Goal: Information Seeking & Learning: Learn about a topic

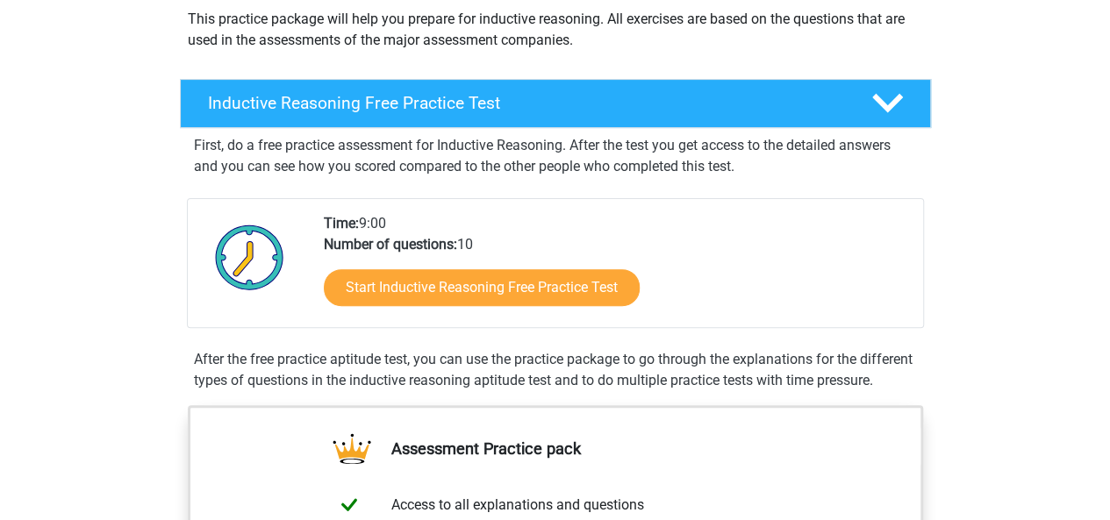
scroll to position [246, 0]
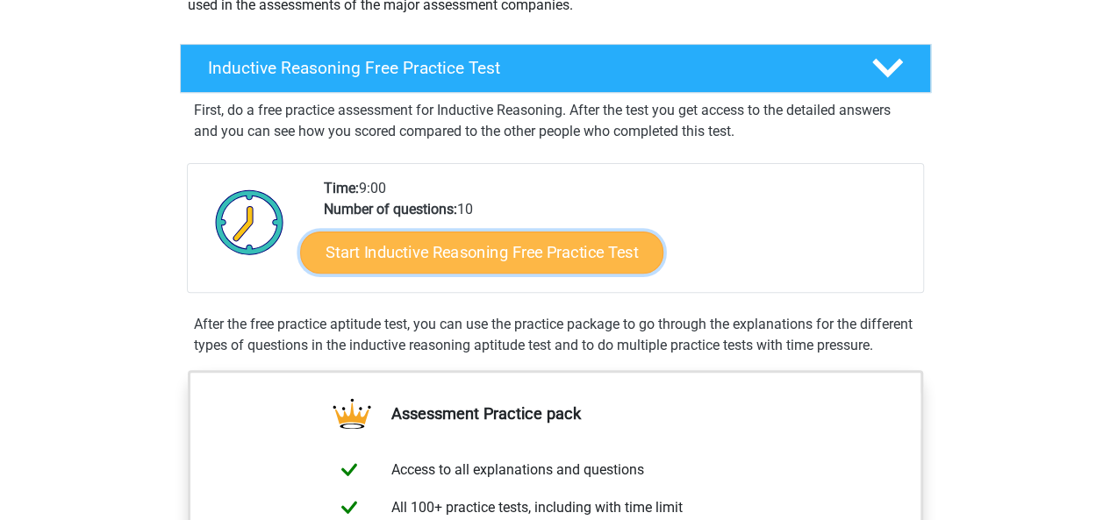
click at [466, 259] on link "Start Inductive Reasoning Free Practice Test" at bounding box center [481, 252] width 363 height 42
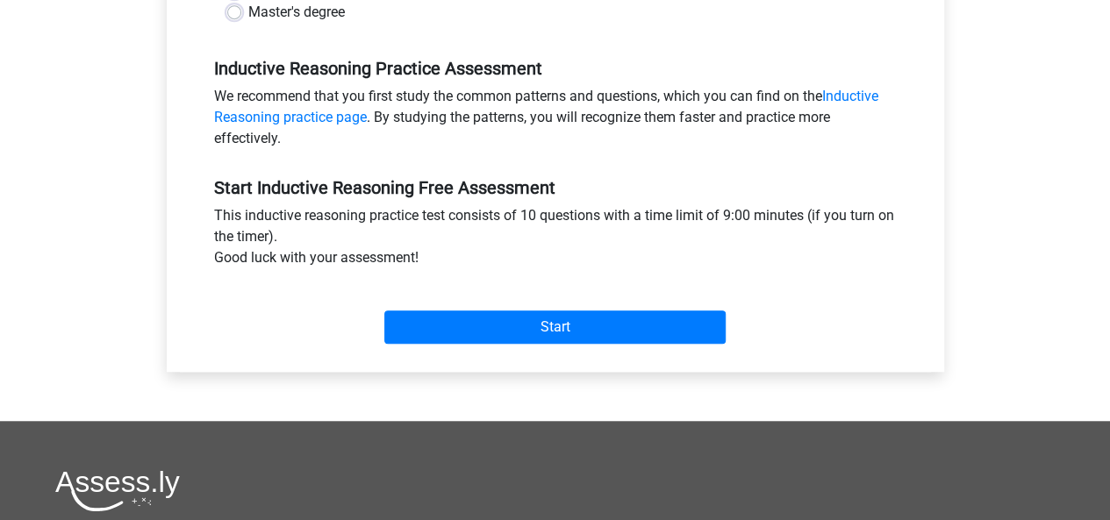
scroll to position [505, 0]
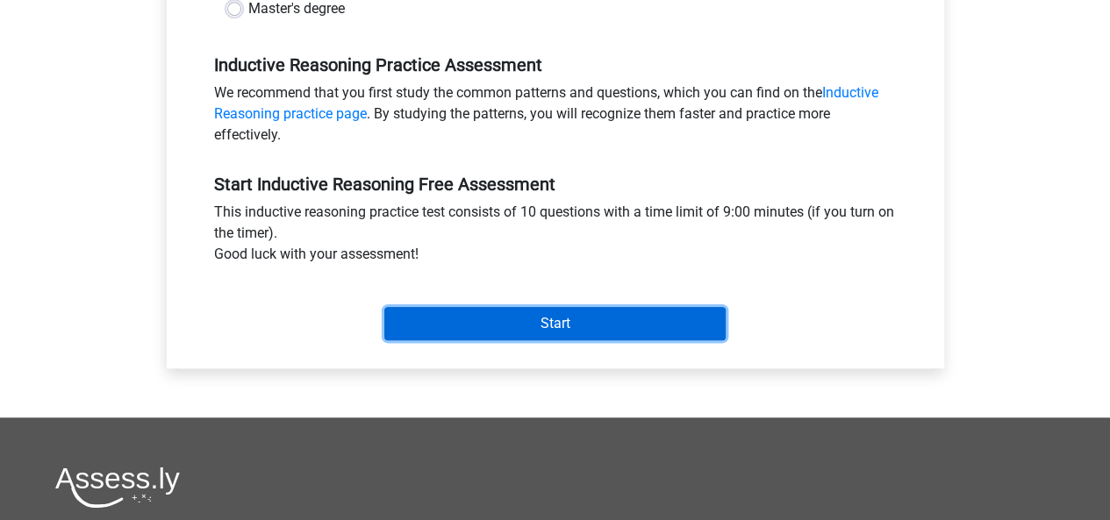
click at [493, 313] on input "Start" at bounding box center [554, 323] width 341 height 33
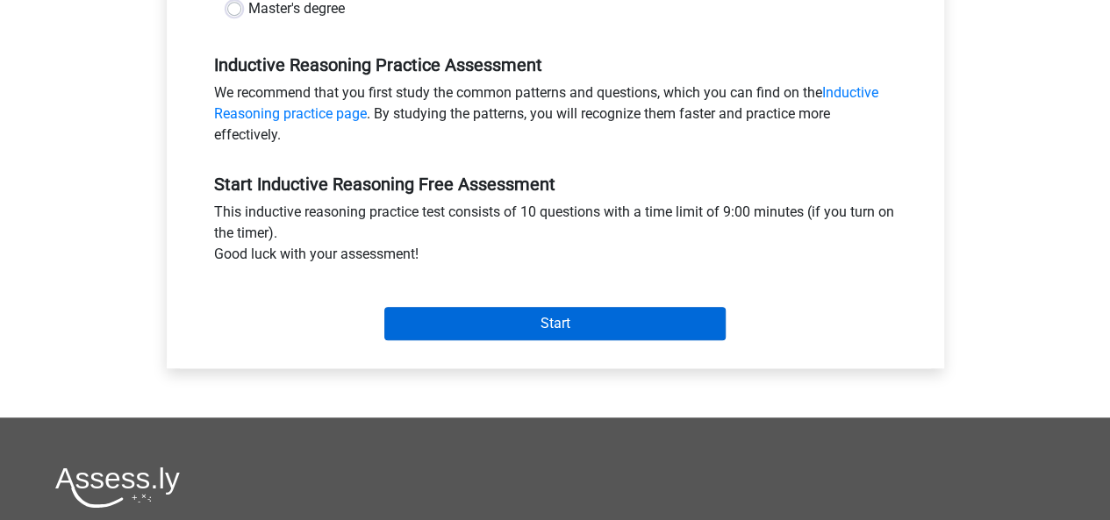
scroll to position [439, 0]
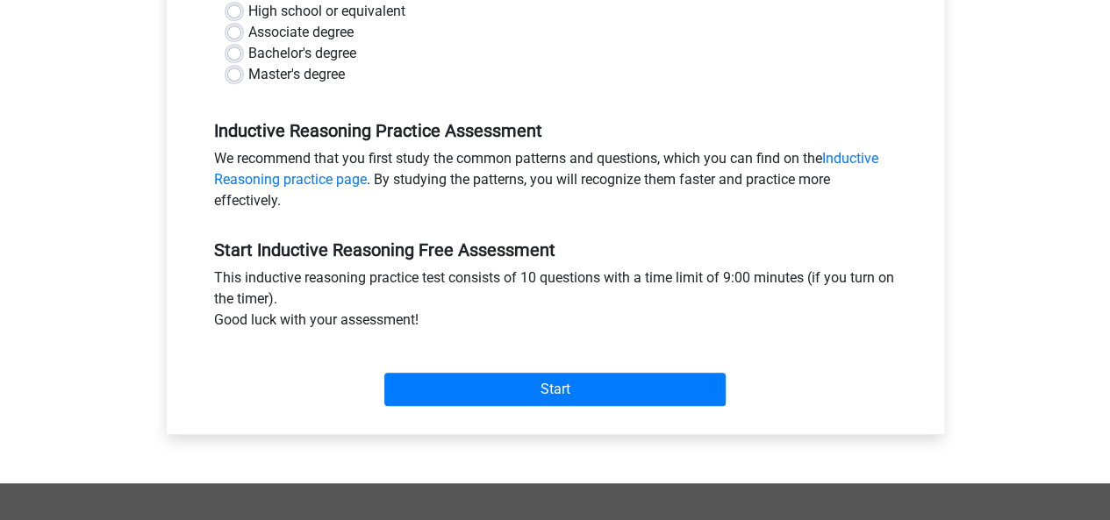
click at [350, 53] on label "Bachelor's degree" at bounding box center [302, 53] width 108 height 21
click at [241, 53] on input "Bachelor's degree" at bounding box center [234, 52] width 14 height 18
radio input "true"
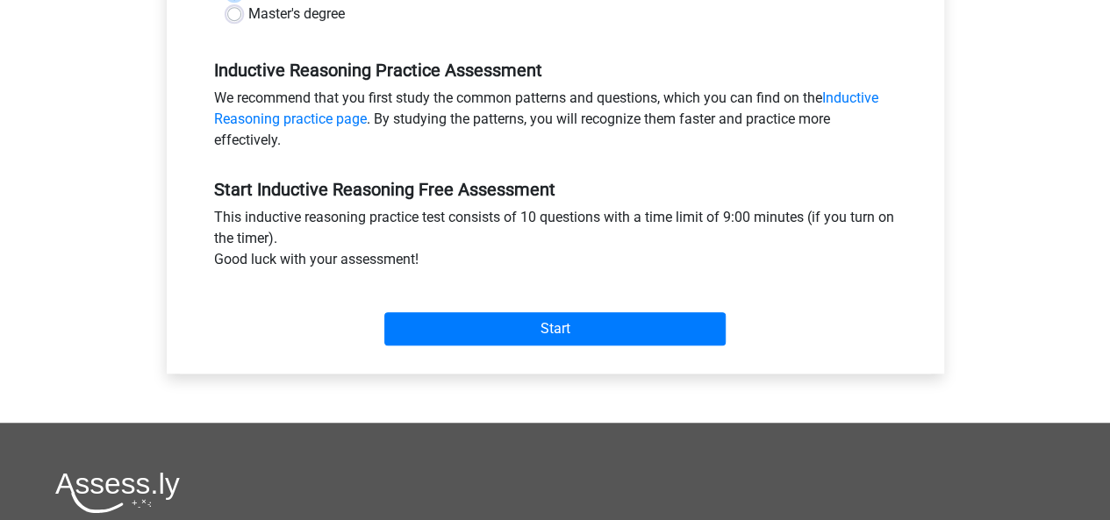
scroll to position [502, 0]
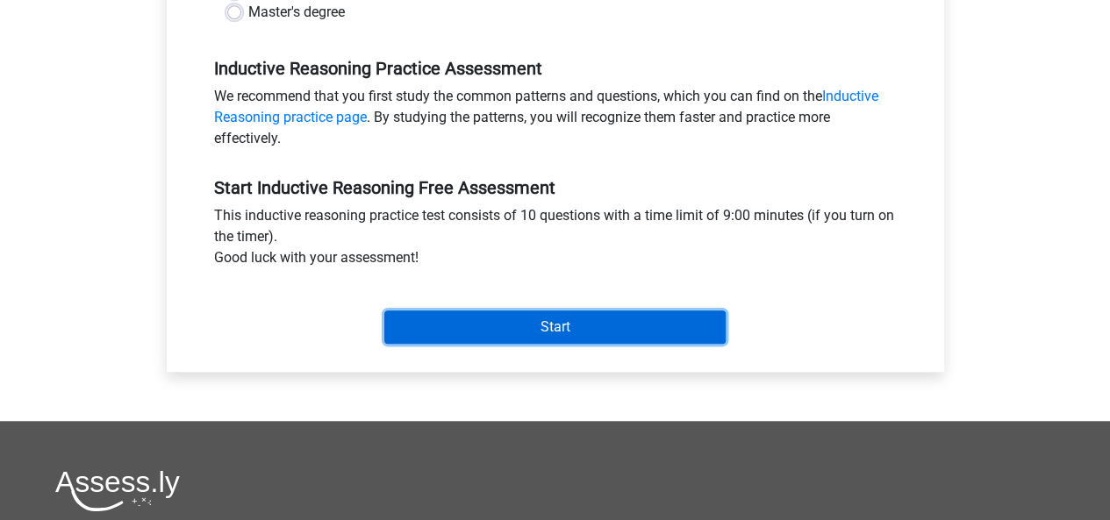
click at [525, 324] on input "Start" at bounding box center [554, 327] width 341 height 33
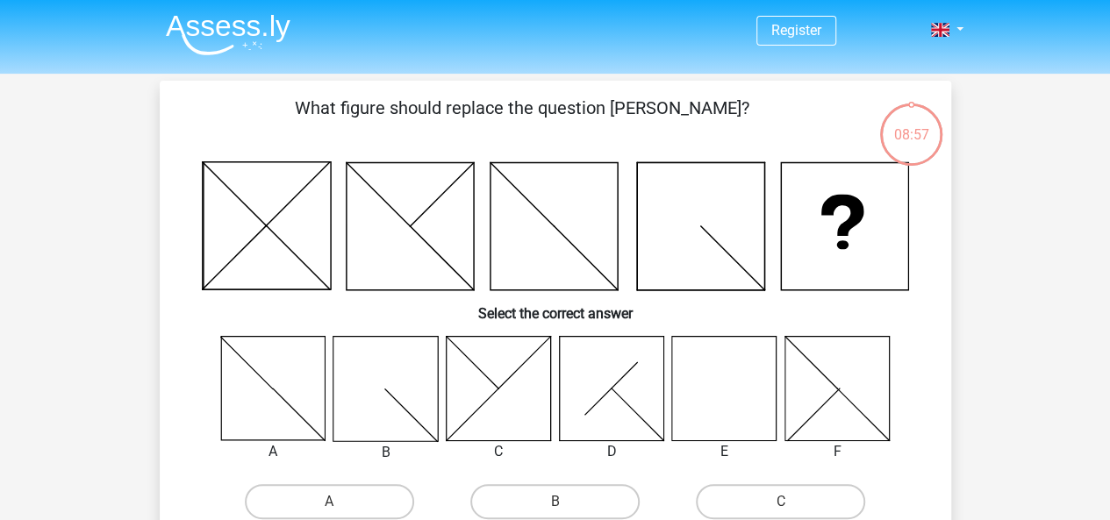
scroll to position [53, 0]
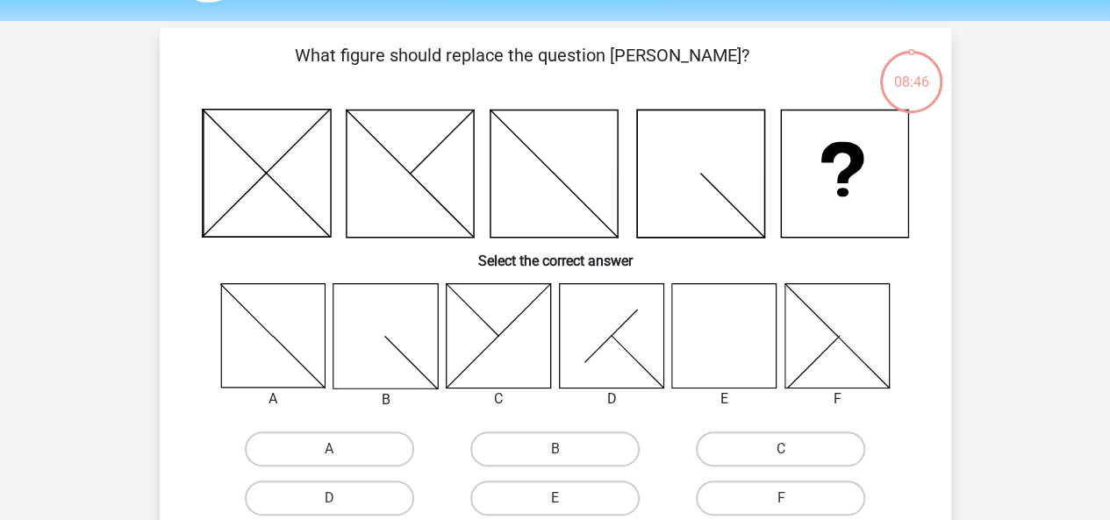
click at [718, 389] on div "E" at bounding box center [724, 399] width 132 height 21
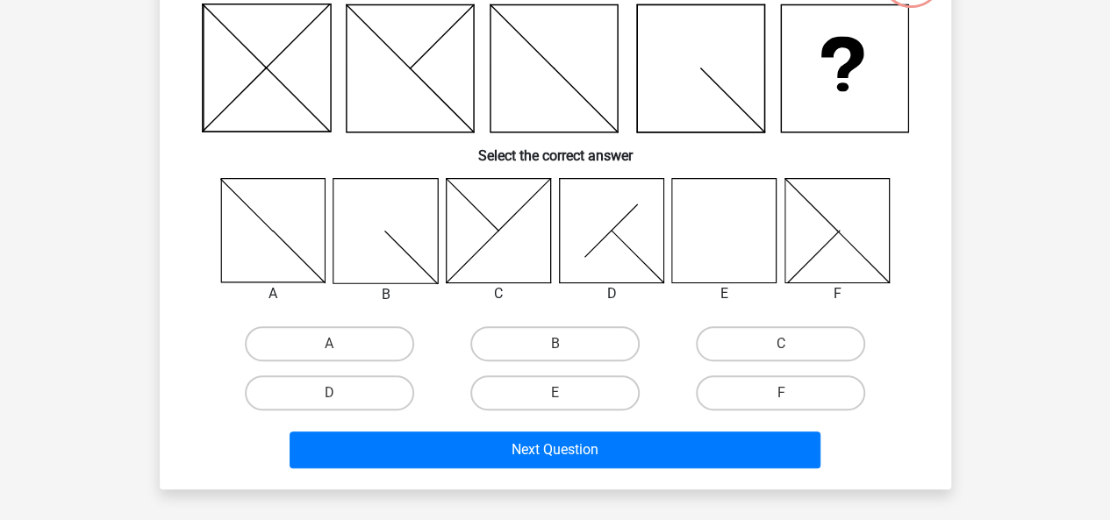
scroll to position [165, 0]
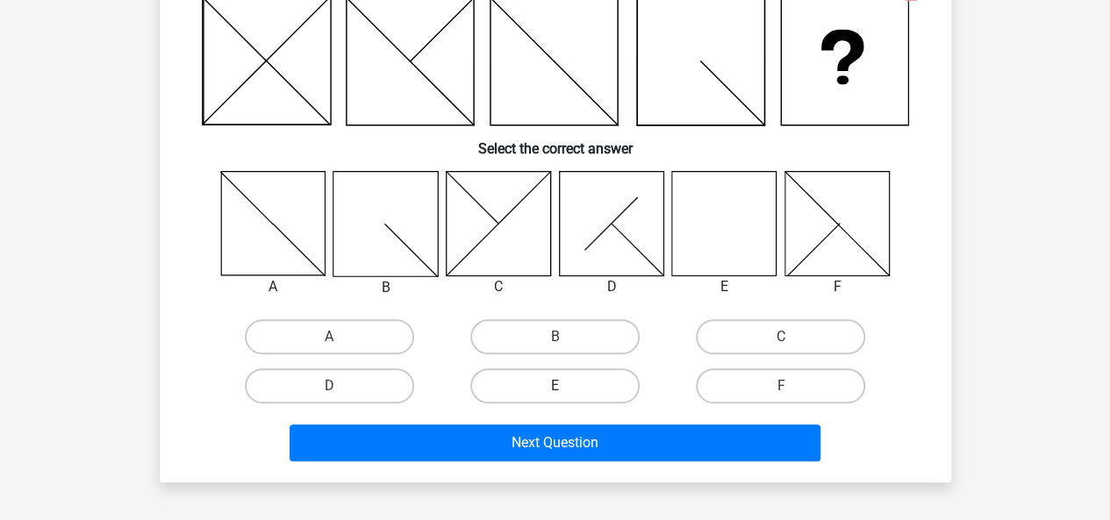
click at [546, 397] on label "E" at bounding box center [554, 385] width 169 height 35
click at [554, 397] on input "E" at bounding box center [559, 391] width 11 height 11
radio input "true"
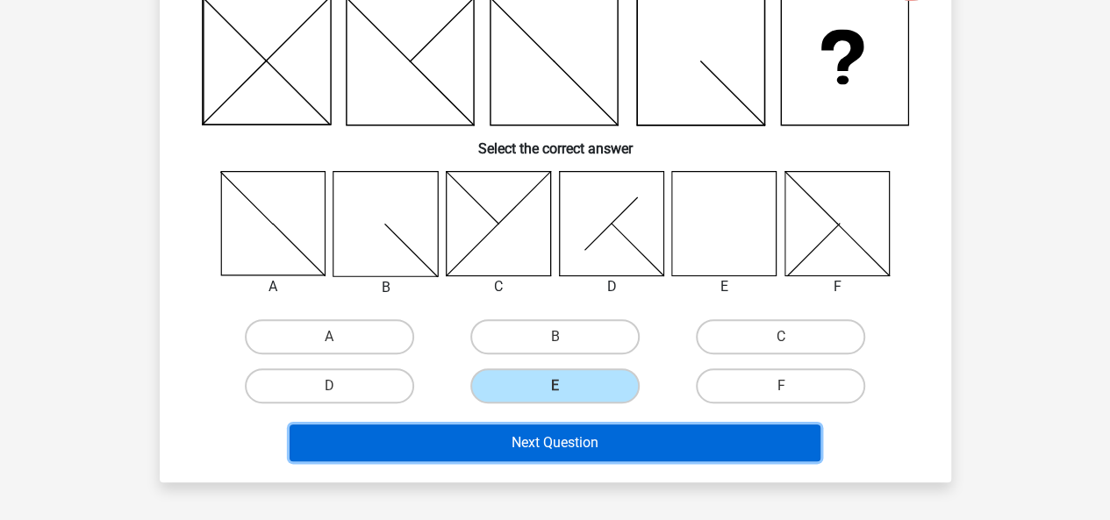
click at [524, 452] on button "Next Question" at bounding box center [554, 443] width 531 height 37
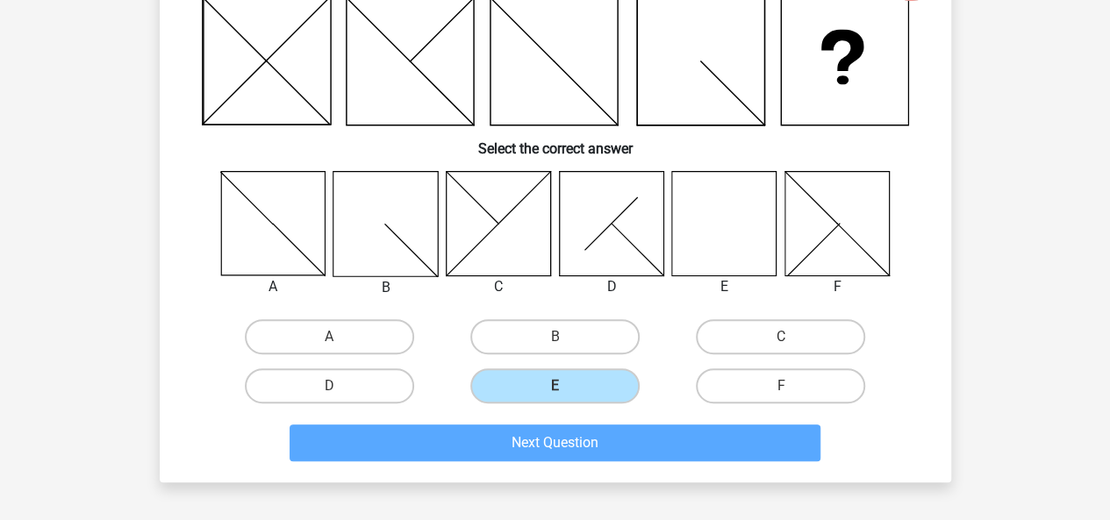
scroll to position [81, 0]
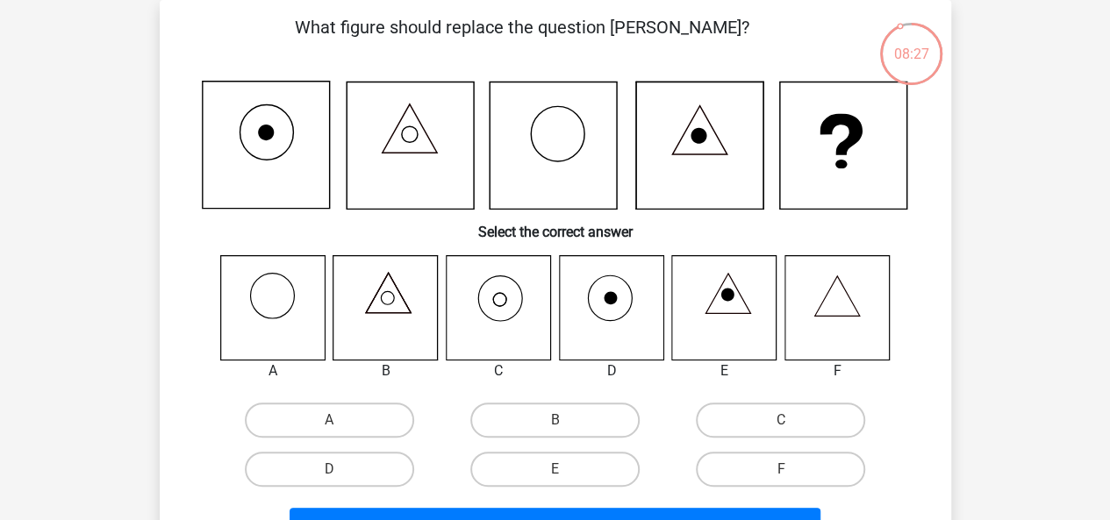
click at [790, 431] on input "C" at bounding box center [786, 425] width 11 height 11
radio input "true"
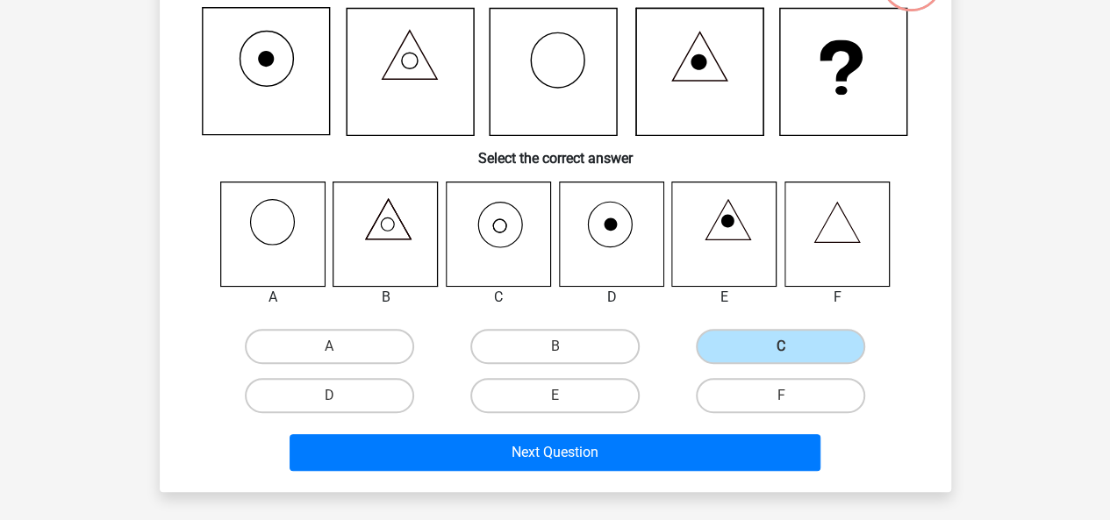
scroll to position [167, 0]
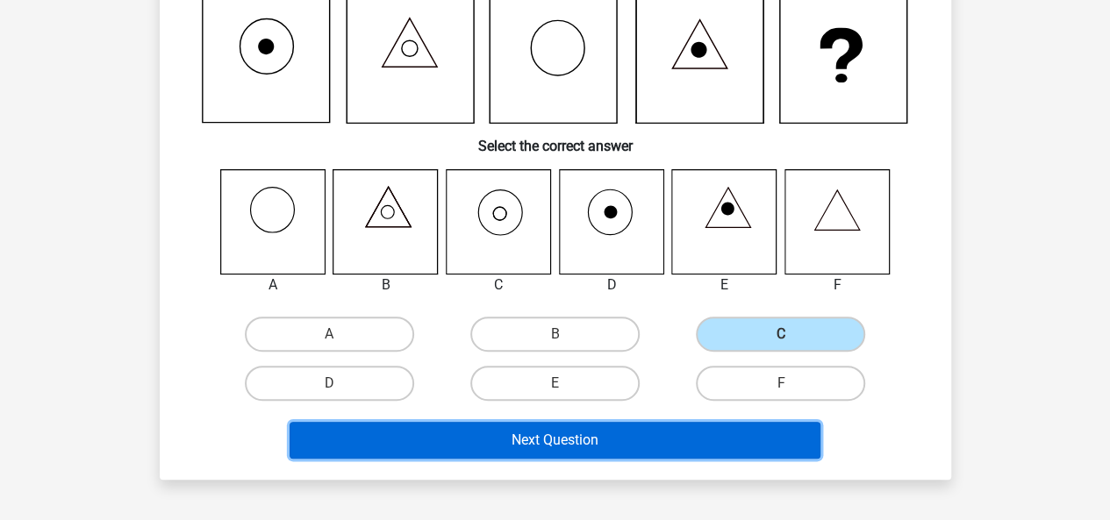
click at [560, 444] on button "Next Question" at bounding box center [554, 440] width 531 height 37
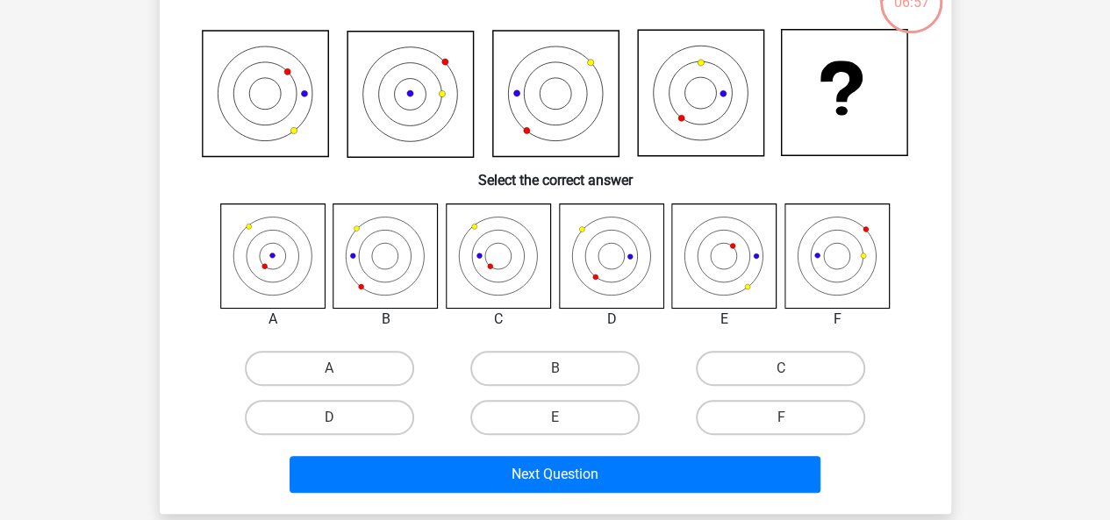
scroll to position [133, 0]
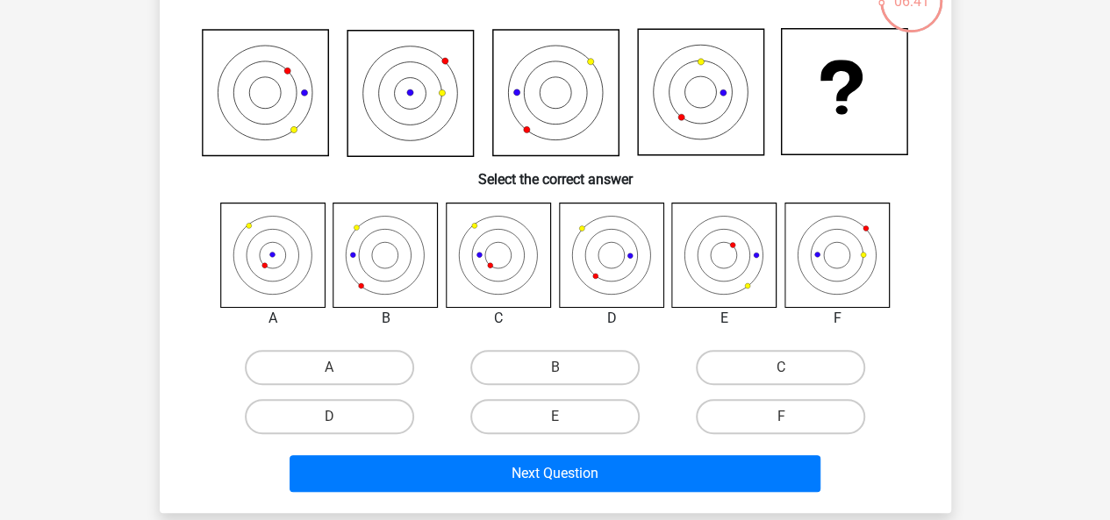
click at [504, 234] on icon at bounding box center [498, 255] width 104 height 104
click at [768, 371] on label "C" at bounding box center [780, 367] width 169 height 35
click at [781, 371] on input "C" at bounding box center [786, 373] width 11 height 11
radio input "true"
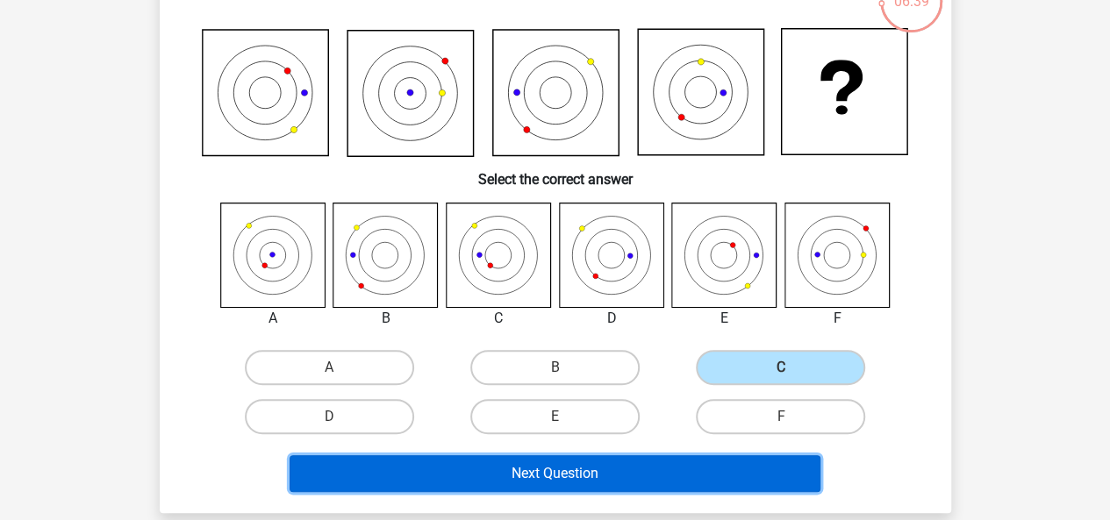
click at [548, 475] on button "Next Question" at bounding box center [554, 473] width 531 height 37
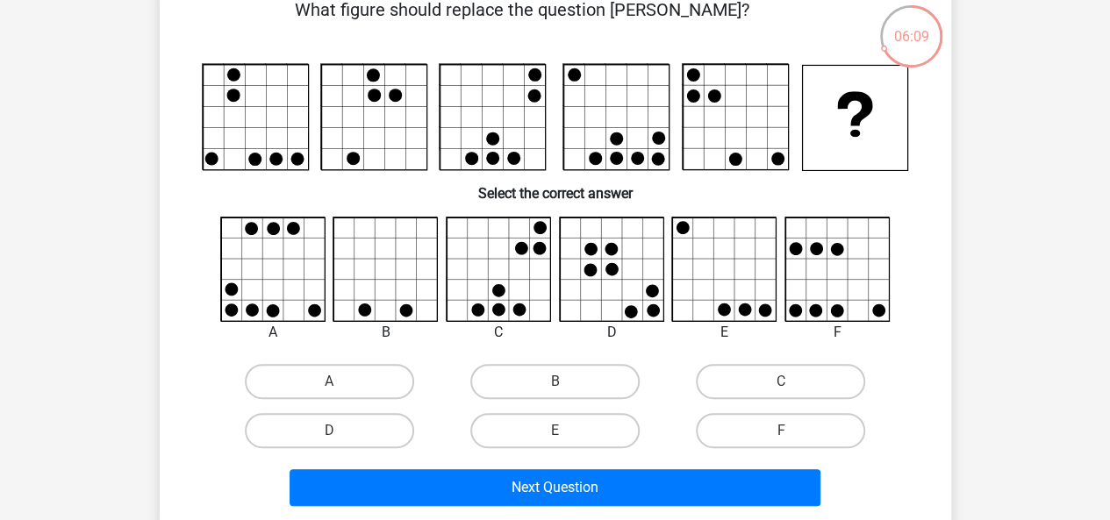
scroll to position [102, 0]
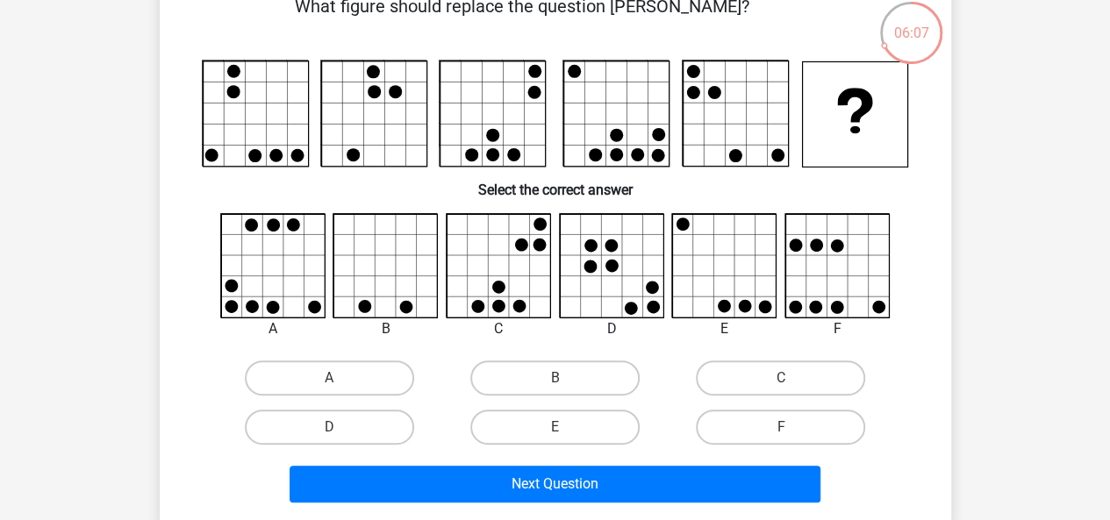
click at [494, 266] on icon at bounding box center [498, 266] width 104 height 104
click at [787, 373] on label "C" at bounding box center [780, 378] width 169 height 35
click at [787, 378] on input "C" at bounding box center [786, 383] width 11 height 11
radio input "true"
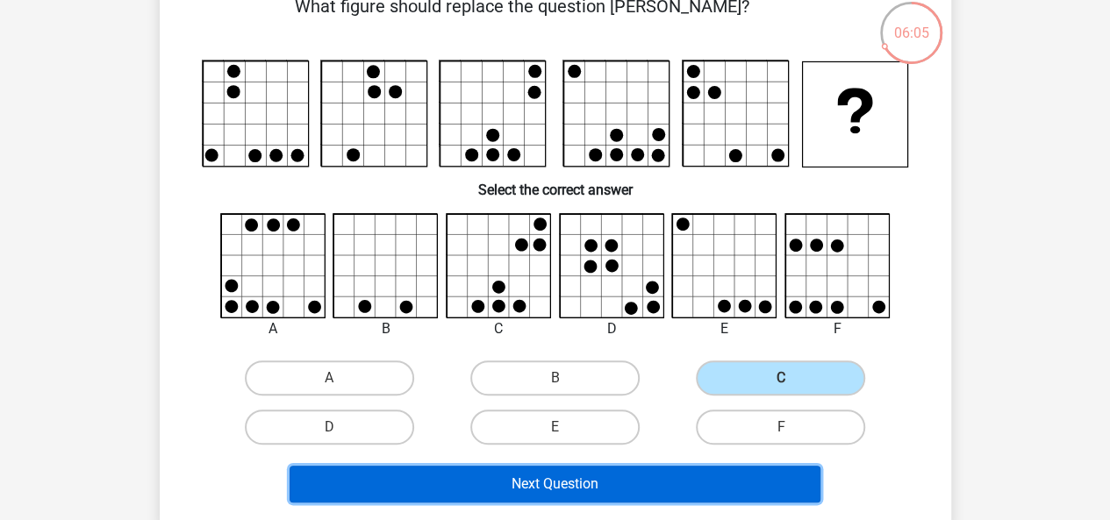
click at [556, 491] on button "Next Question" at bounding box center [554, 484] width 531 height 37
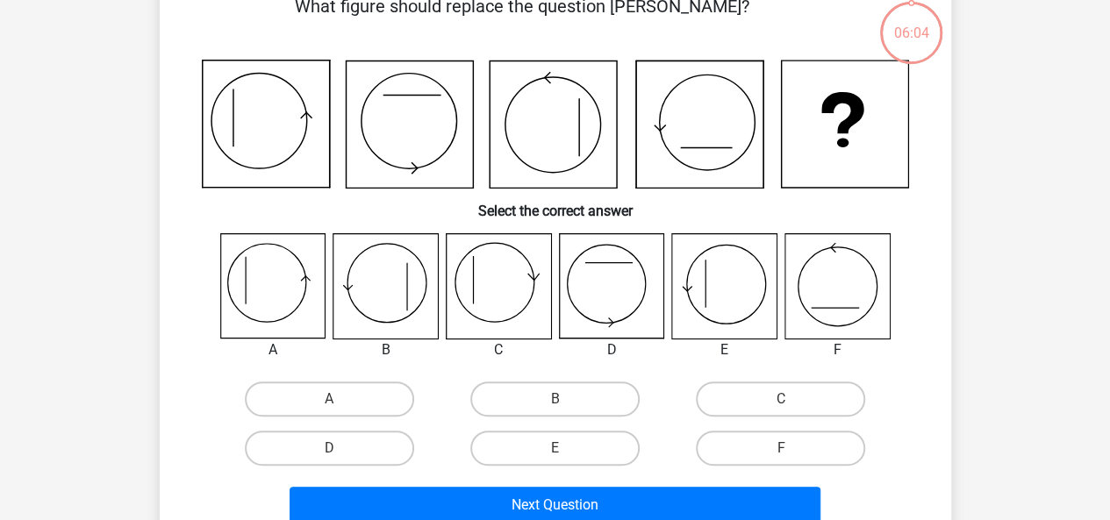
scroll to position [81, 0]
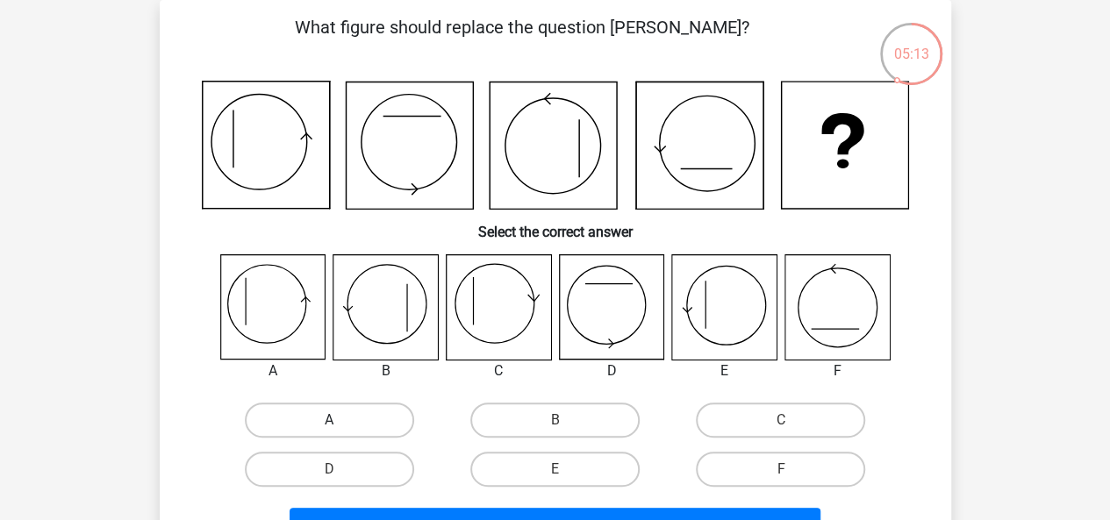
click at [319, 418] on label "A" at bounding box center [329, 420] width 169 height 35
click at [329, 420] on input "A" at bounding box center [334, 425] width 11 height 11
radio input "true"
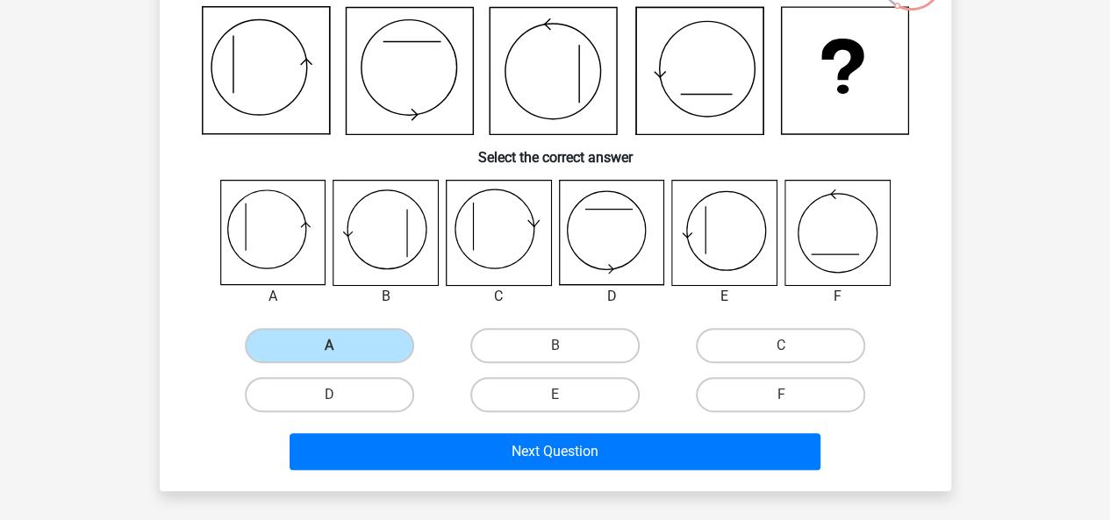
scroll to position [158, 0]
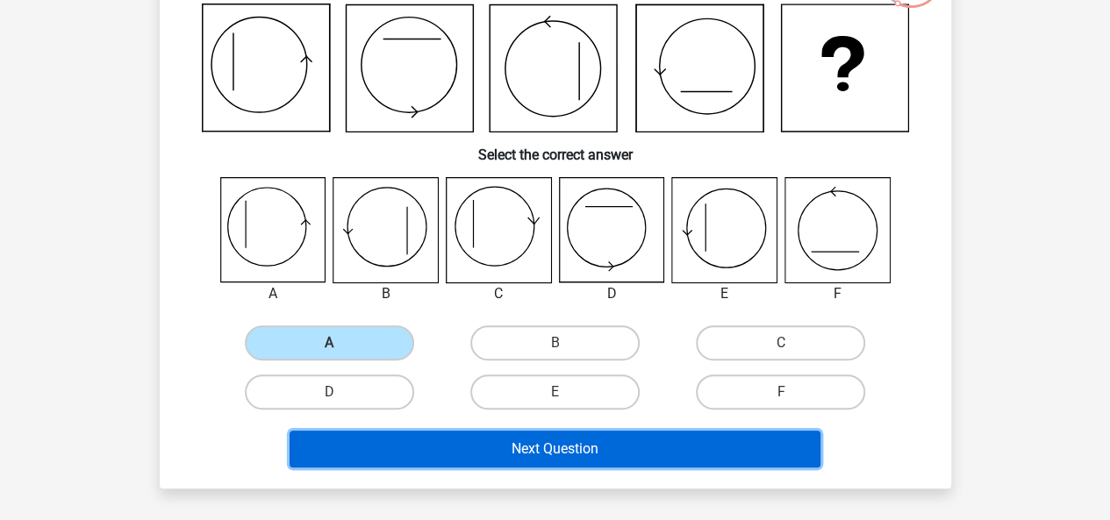
click at [513, 449] on button "Next Question" at bounding box center [554, 449] width 531 height 37
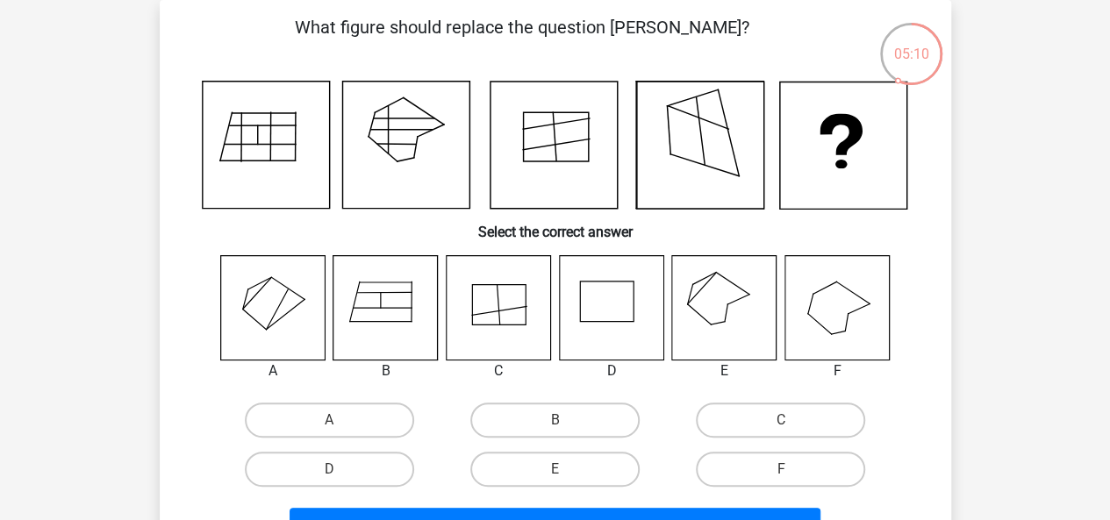
scroll to position [0, 0]
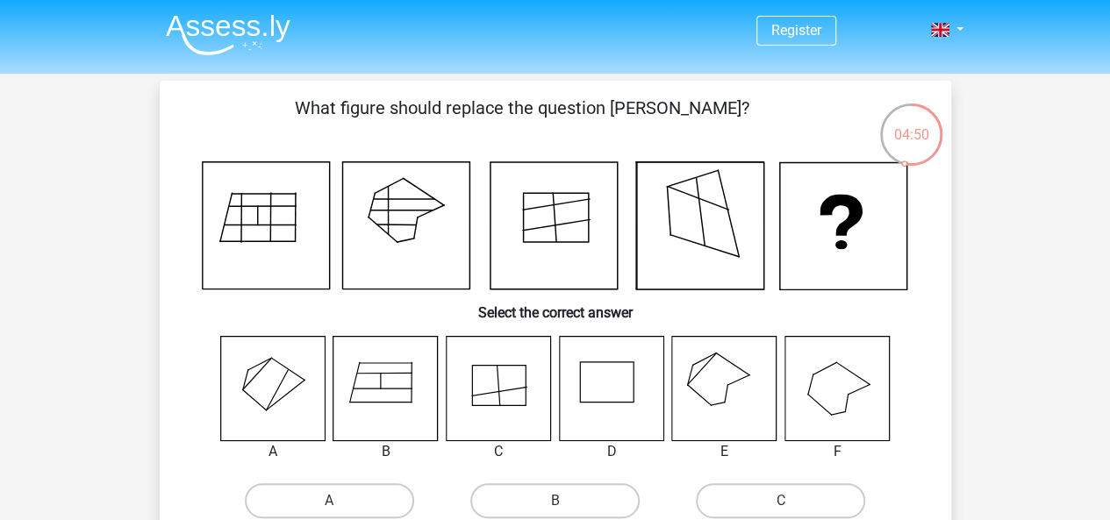
click at [718, 383] on icon at bounding box center [724, 388] width 104 height 104
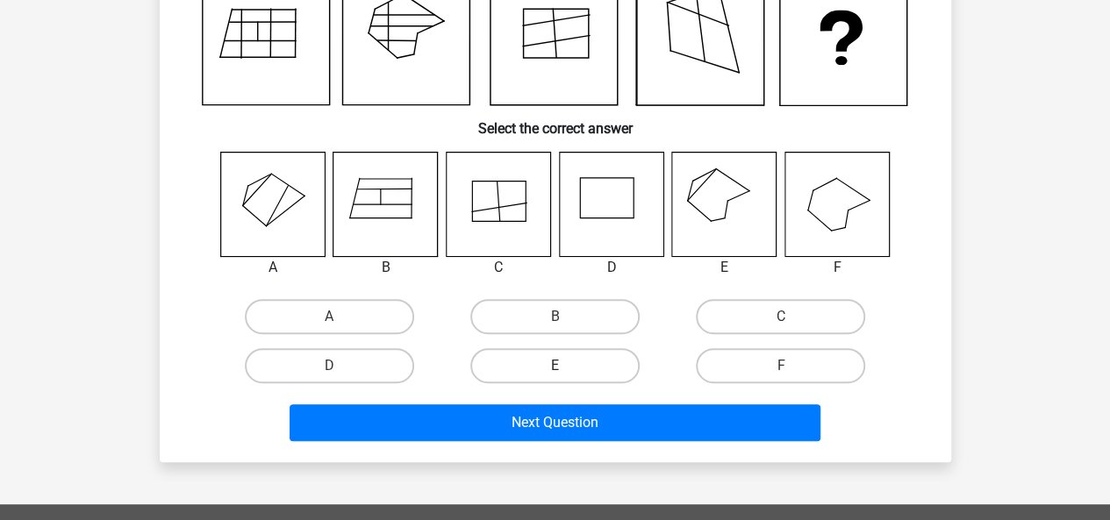
click at [545, 367] on label "E" at bounding box center [554, 365] width 169 height 35
click at [554, 367] on input "E" at bounding box center [559, 371] width 11 height 11
radio input "true"
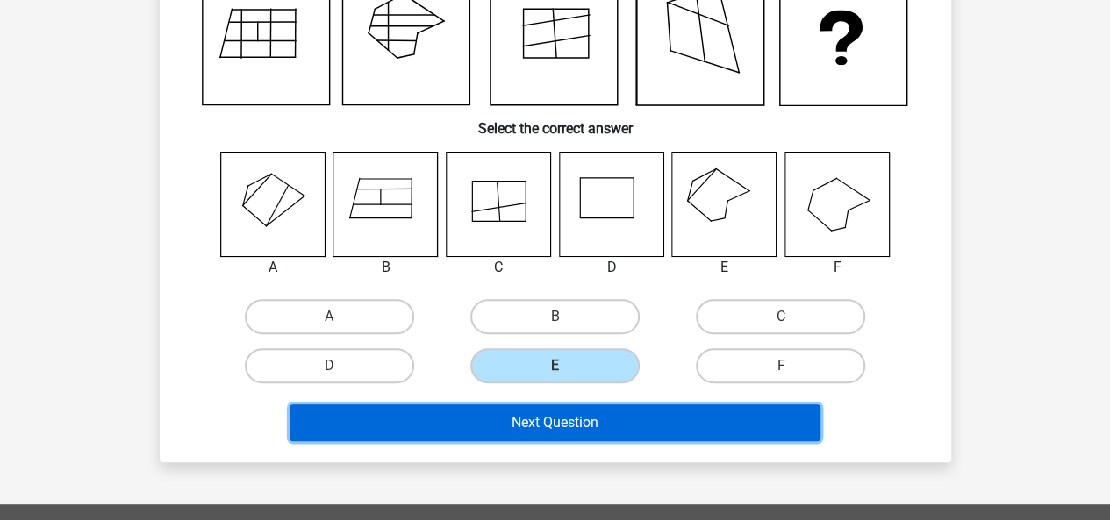
click at [523, 424] on button "Next Question" at bounding box center [554, 422] width 531 height 37
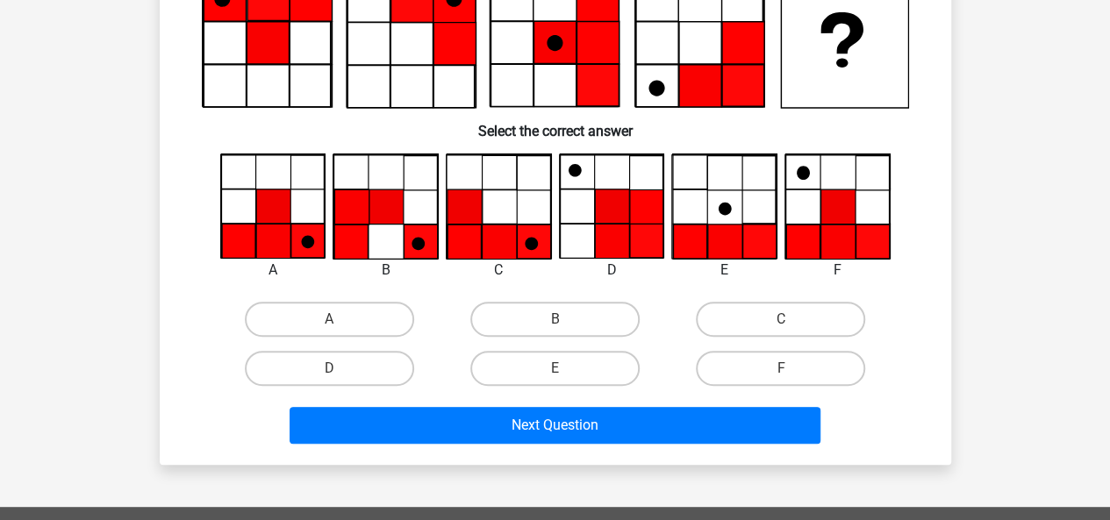
scroll to position [81, 0]
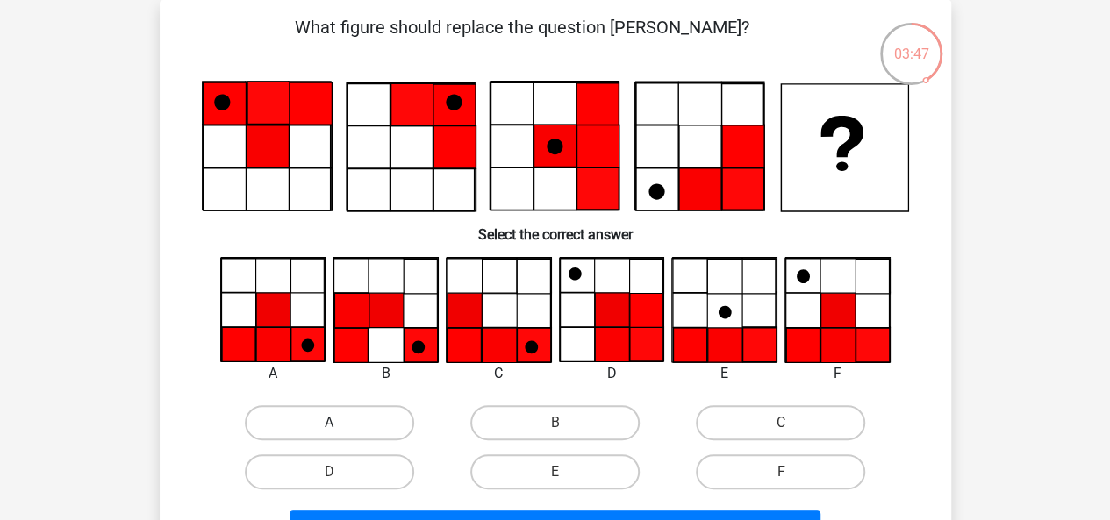
click at [323, 422] on label "A" at bounding box center [329, 422] width 169 height 35
click at [329, 423] on input "A" at bounding box center [334, 428] width 11 height 11
radio input "true"
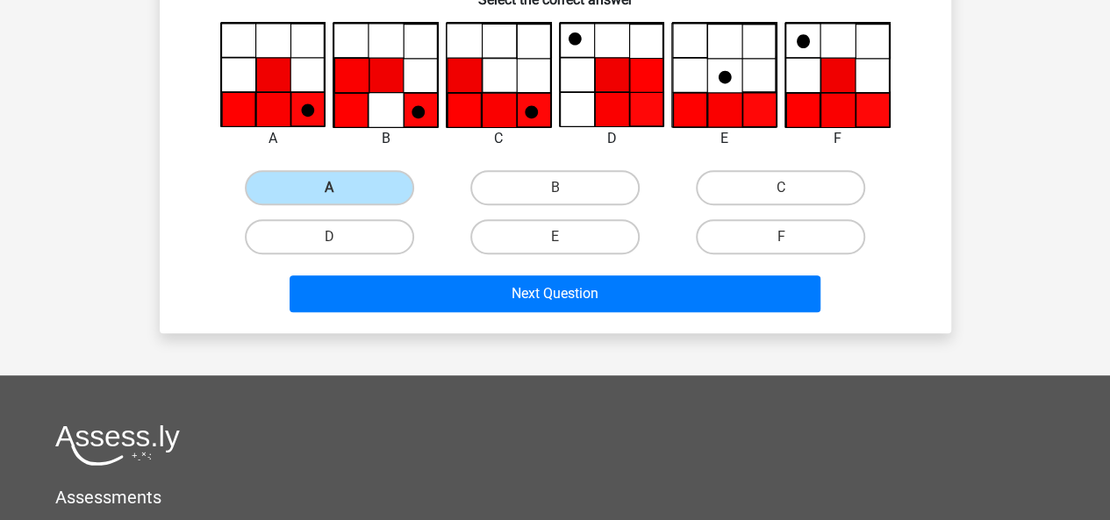
scroll to position [329, 0]
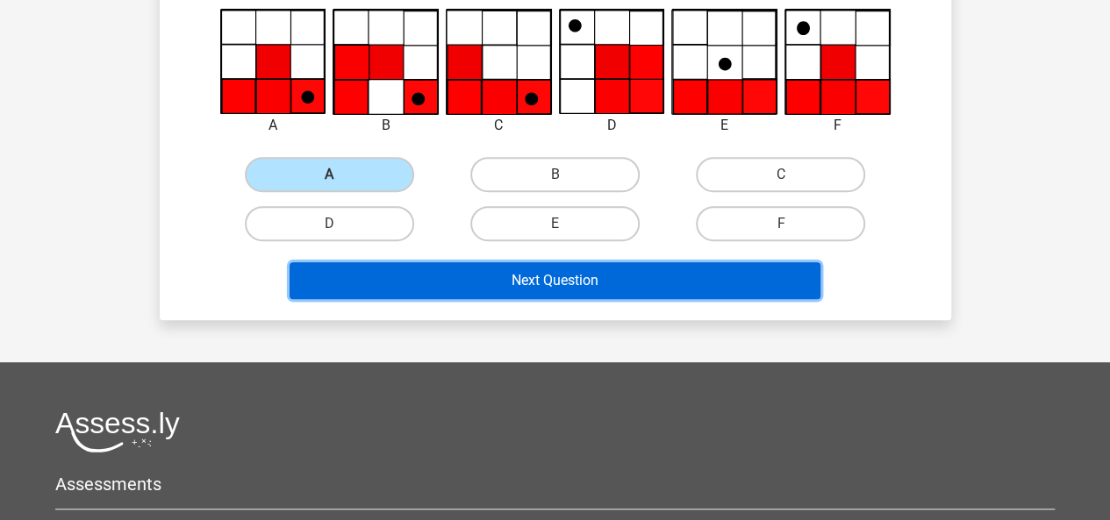
click at [585, 283] on button "Next Question" at bounding box center [554, 280] width 531 height 37
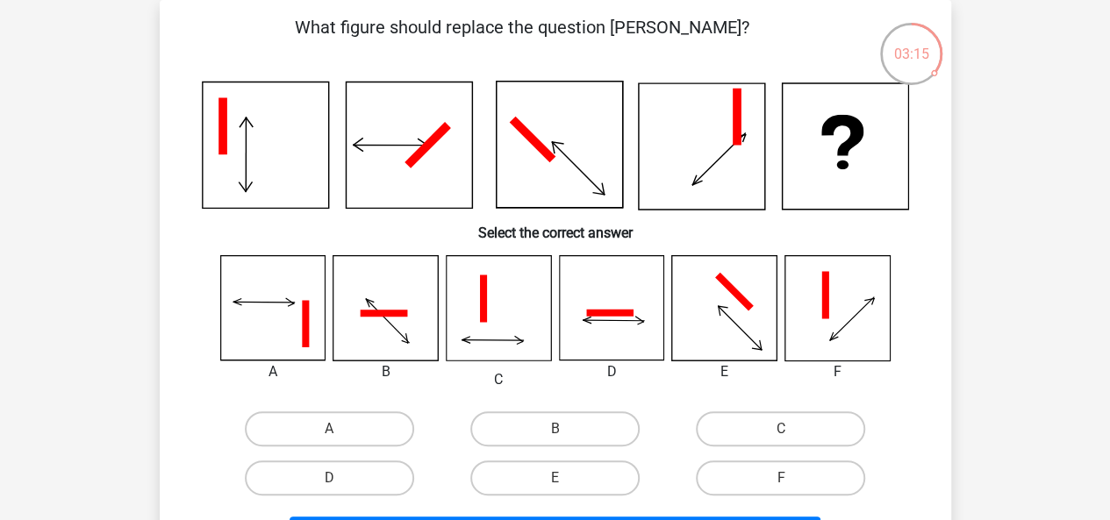
scroll to position [105, 0]
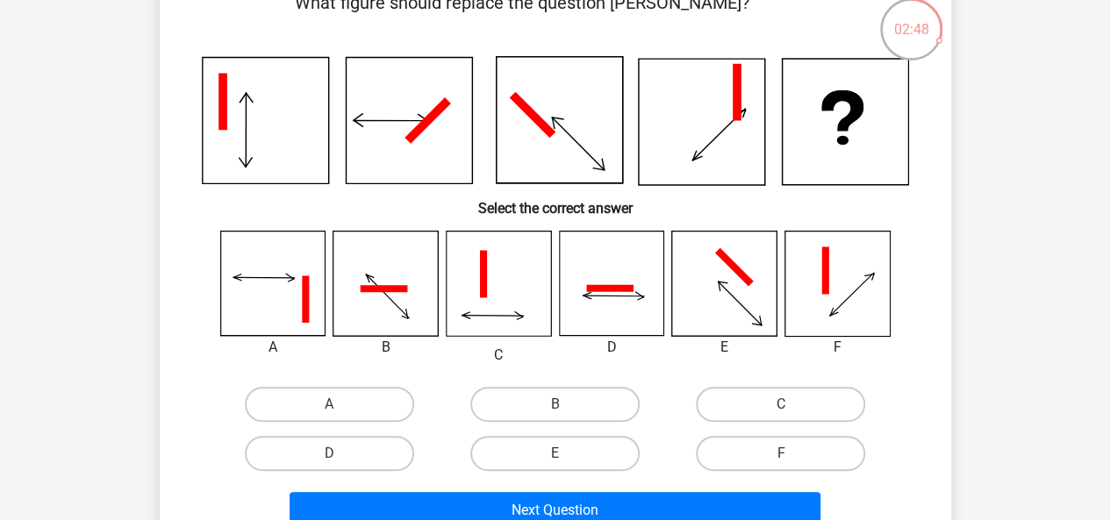
click at [702, 294] on icon at bounding box center [724, 284] width 104 height 104
click at [537, 465] on label "E" at bounding box center [554, 453] width 169 height 35
click at [554, 465] on input "E" at bounding box center [559, 459] width 11 height 11
radio input "true"
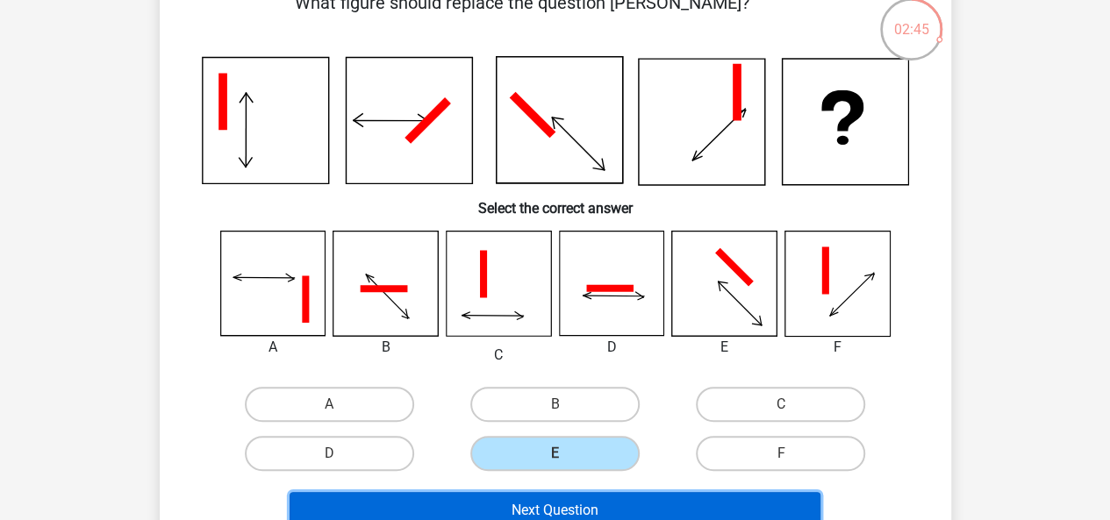
click at [538, 504] on button "Next Question" at bounding box center [554, 510] width 531 height 37
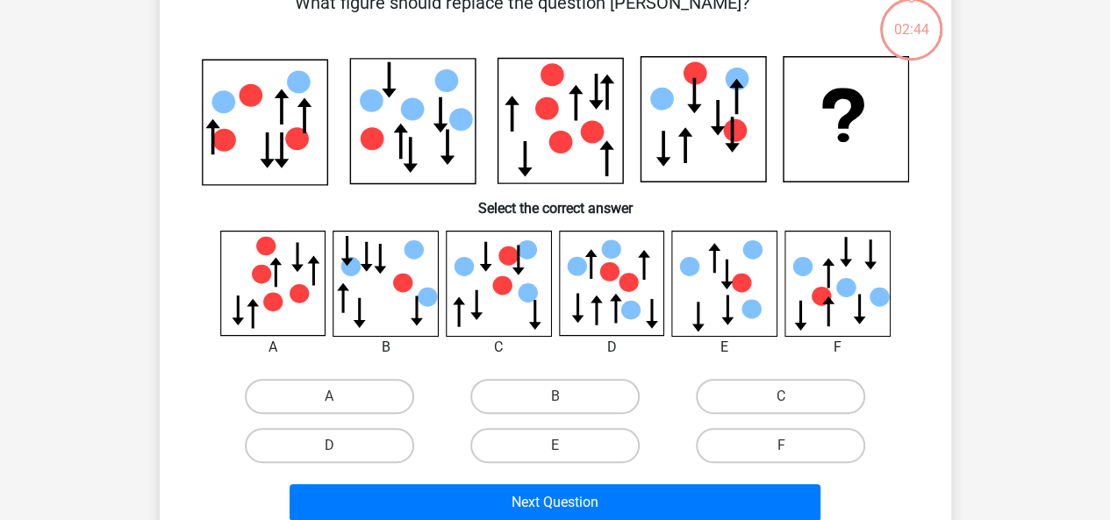
scroll to position [81, 0]
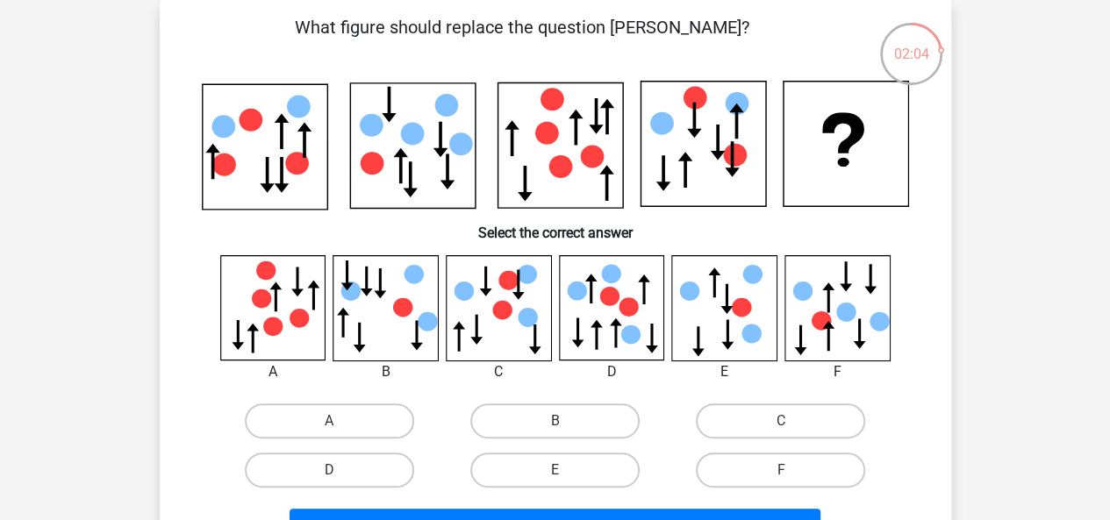
click at [828, 290] on icon at bounding box center [828, 297] width 12 height 30
click at [765, 461] on label "F" at bounding box center [780, 470] width 169 height 35
click at [781, 470] on input "F" at bounding box center [786, 475] width 11 height 11
radio input "true"
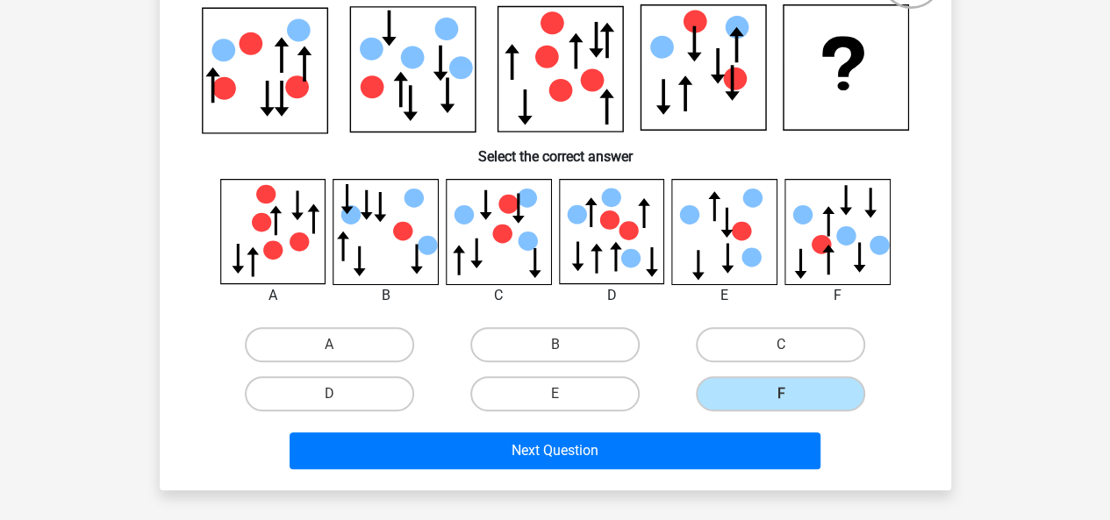
scroll to position [160, 0]
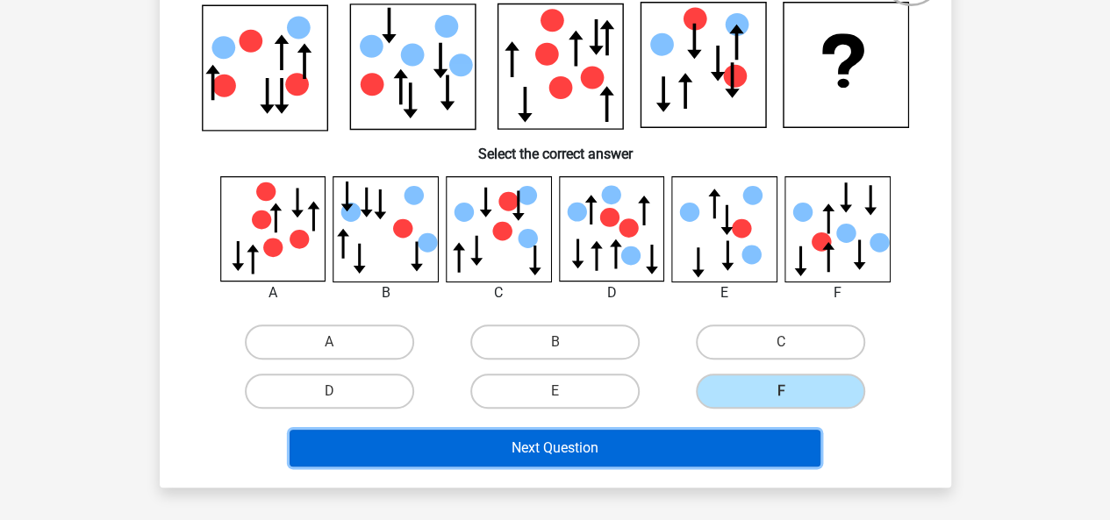
click at [552, 448] on button "Next Question" at bounding box center [554, 448] width 531 height 37
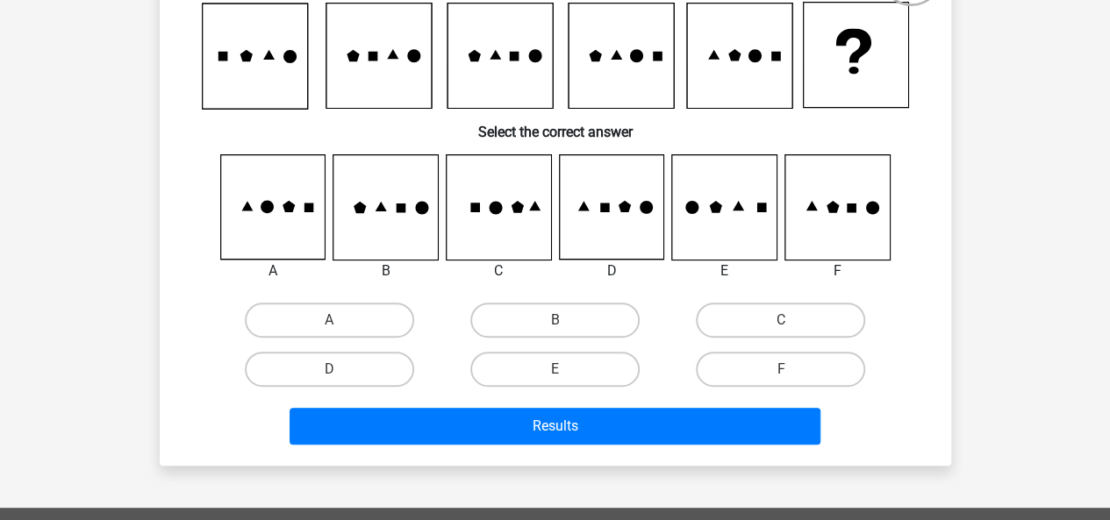
scroll to position [81, 0]
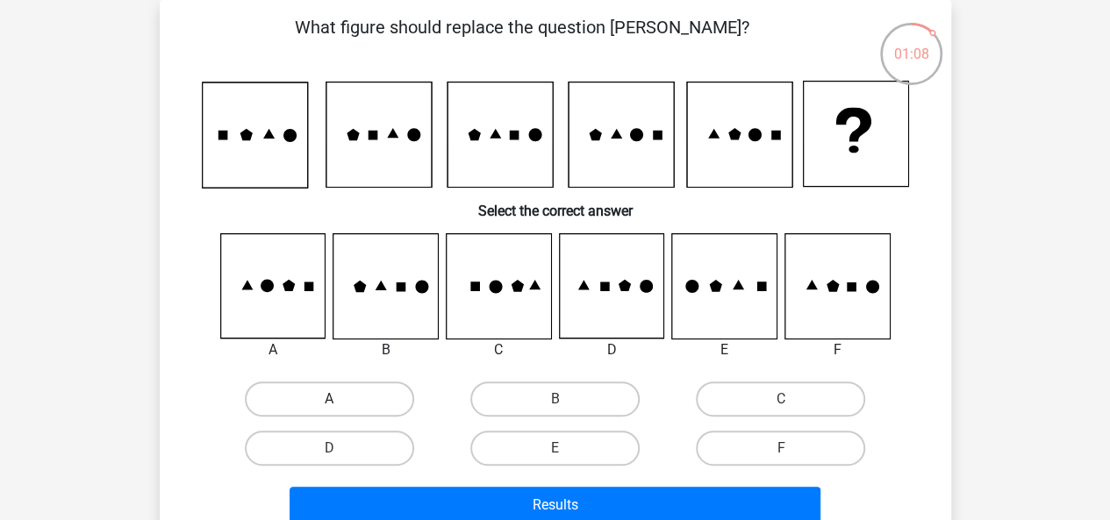
click at [325, 404] on label "A" at bounding box center [329, 399] width 169 height 35
click at [329, 404] on input "A" at bounding box center [334, 404] width 11 height 11
radio input "true"
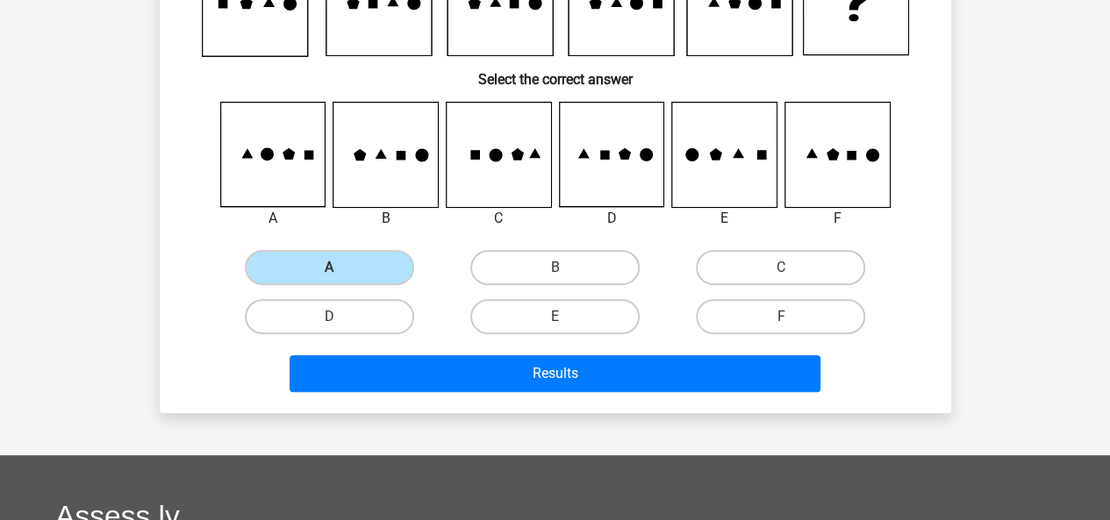
scroll to position [218, 0]
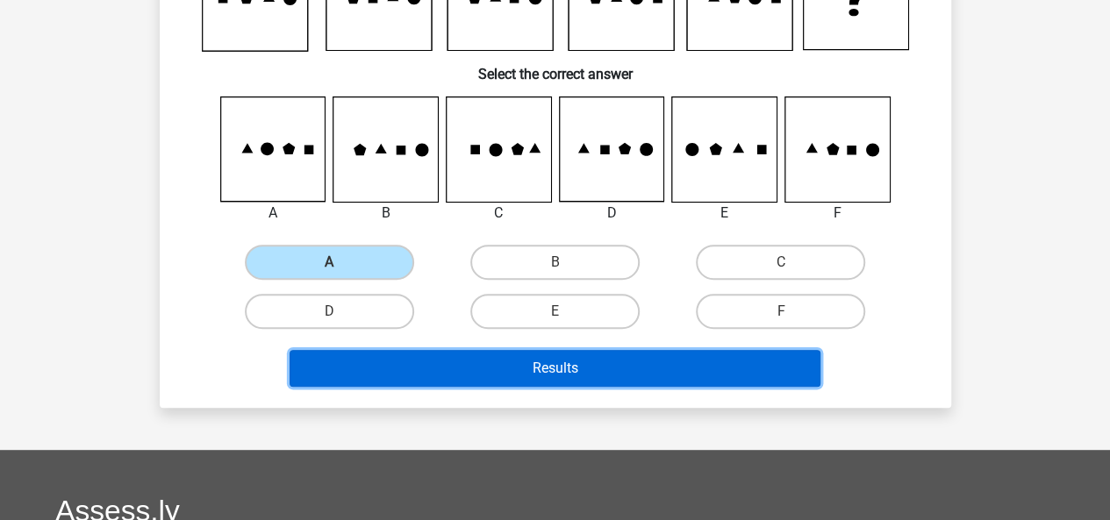
click at [533, 358] on button "Results" at bounding box center [554, 368] width 531 height 37
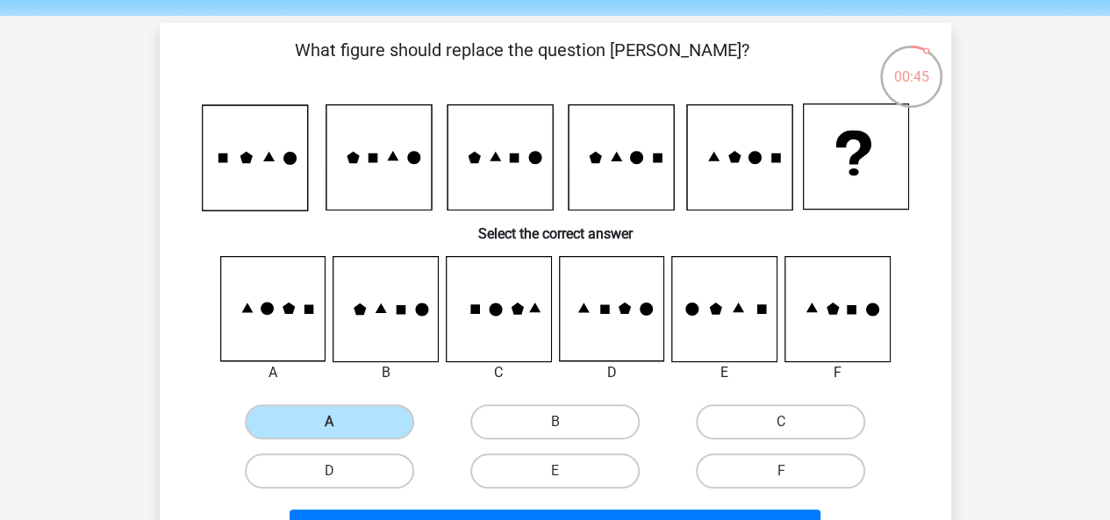
scroll to position [0, 0]
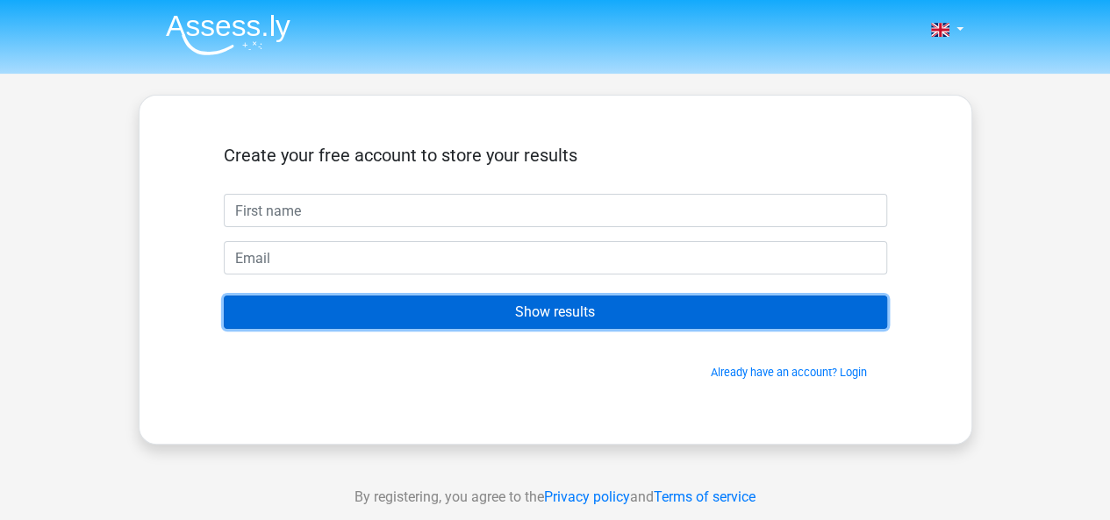
click at [541, 309] on input "Show results" at bounding box center [555, 312] width 663 height 33
